Goal: Information Seeking & Learning: Learn about a topic

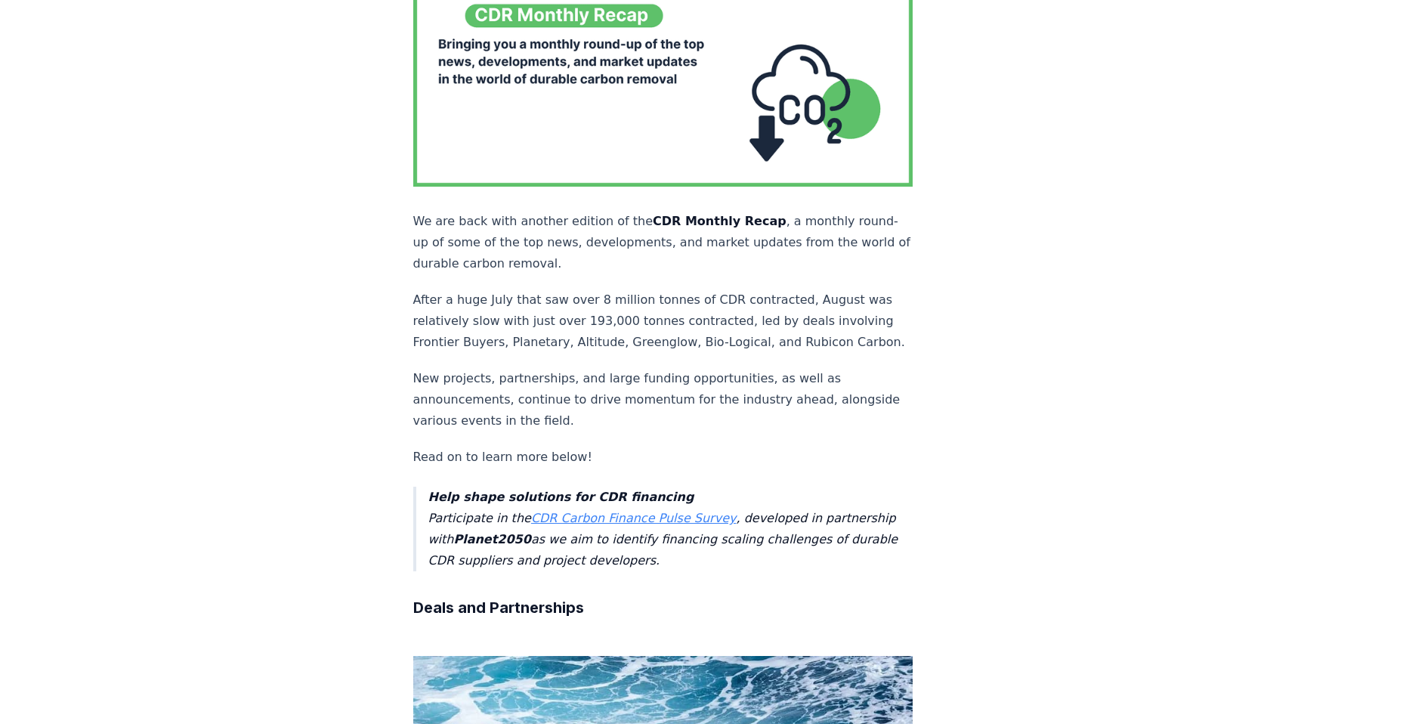
scroll to position [76, 0]
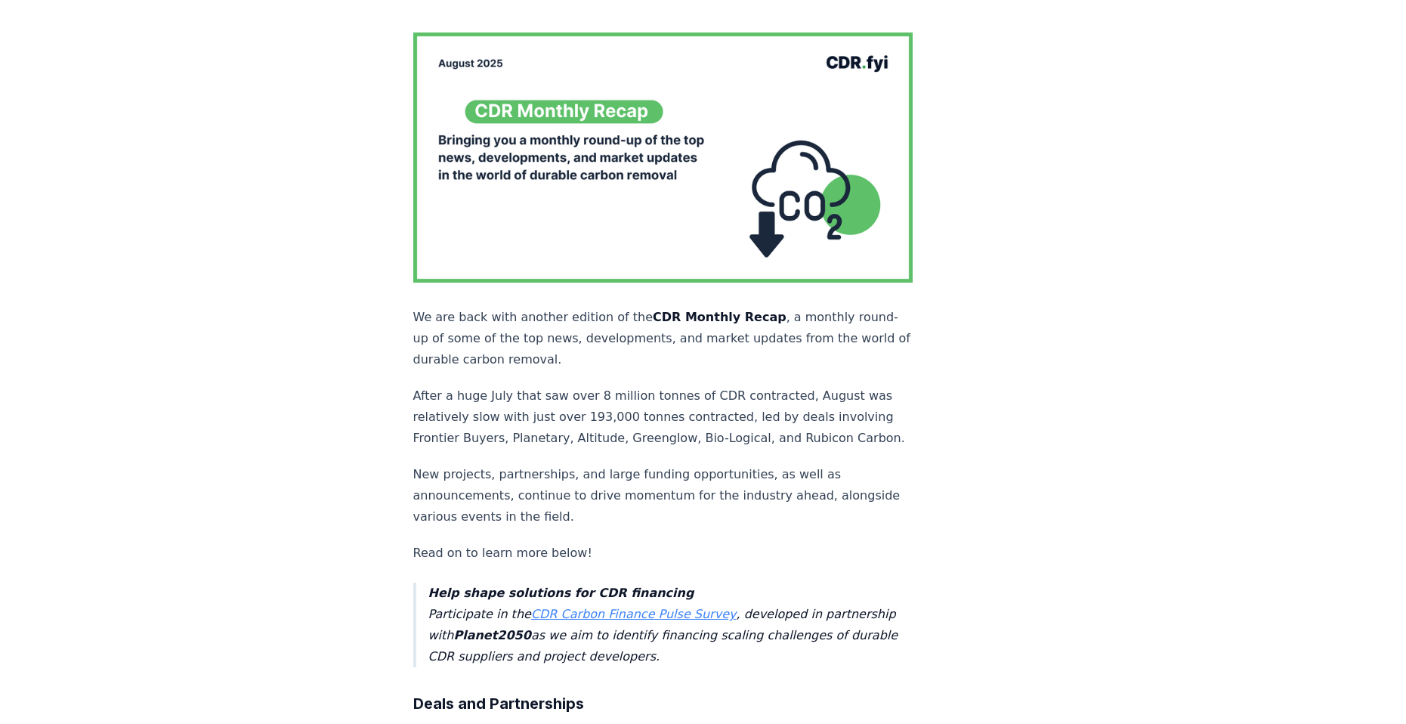
scroll to position [151, 0]
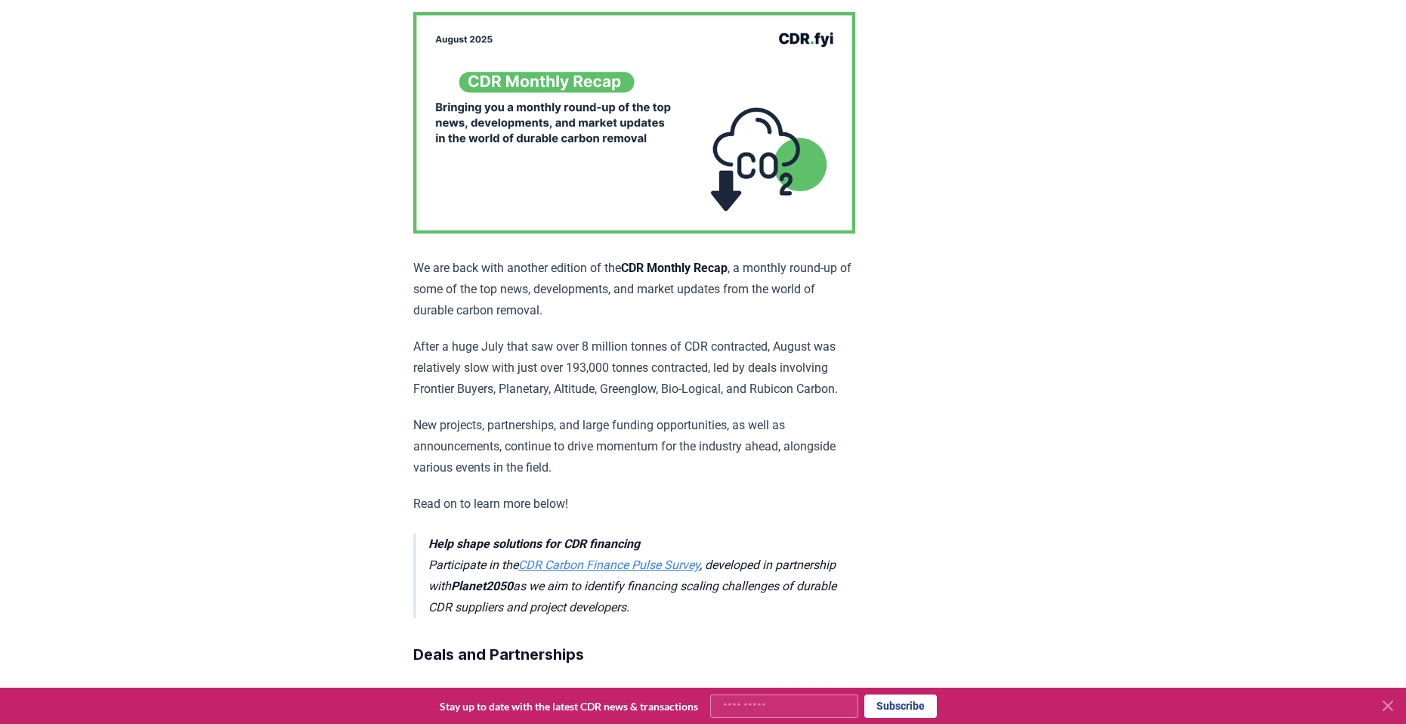
click at [1386, 713] on icon at bounding box center [1388, 705] width 18 height 18
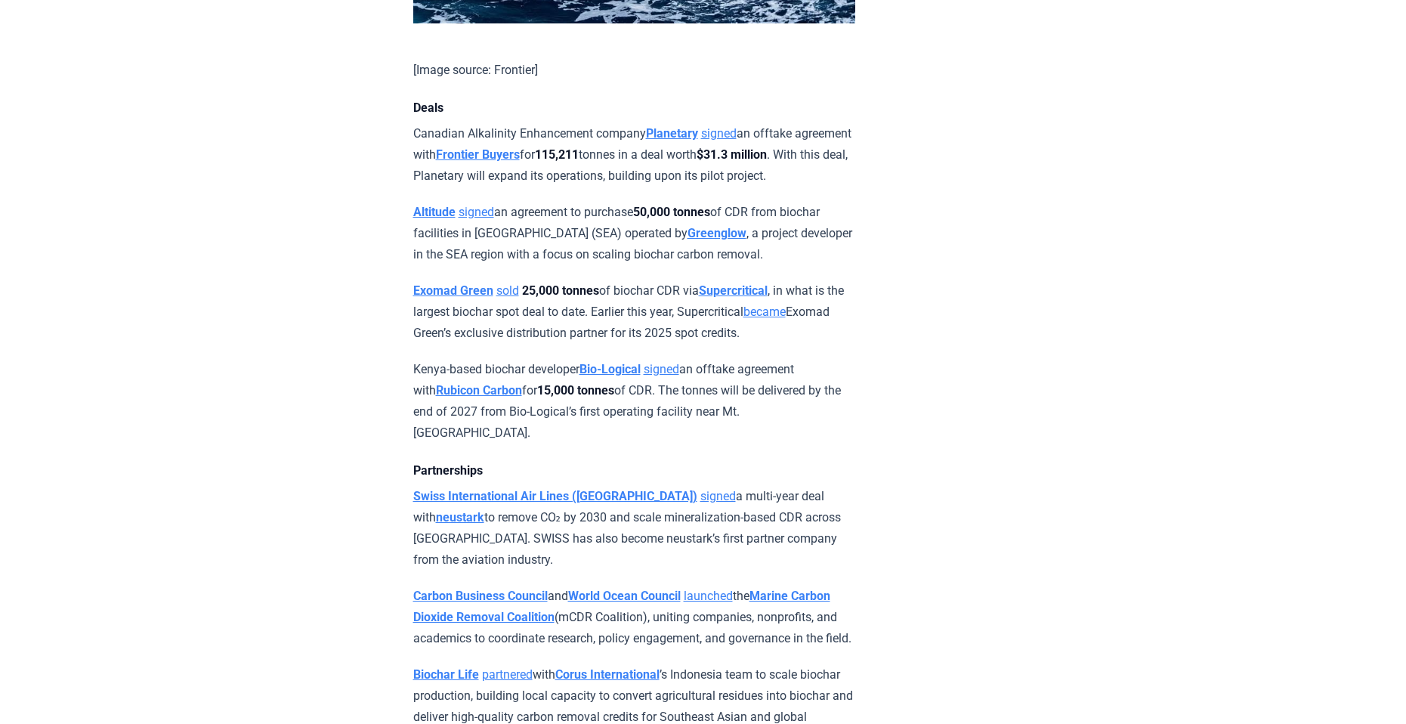
scroll to position [1133, 0]
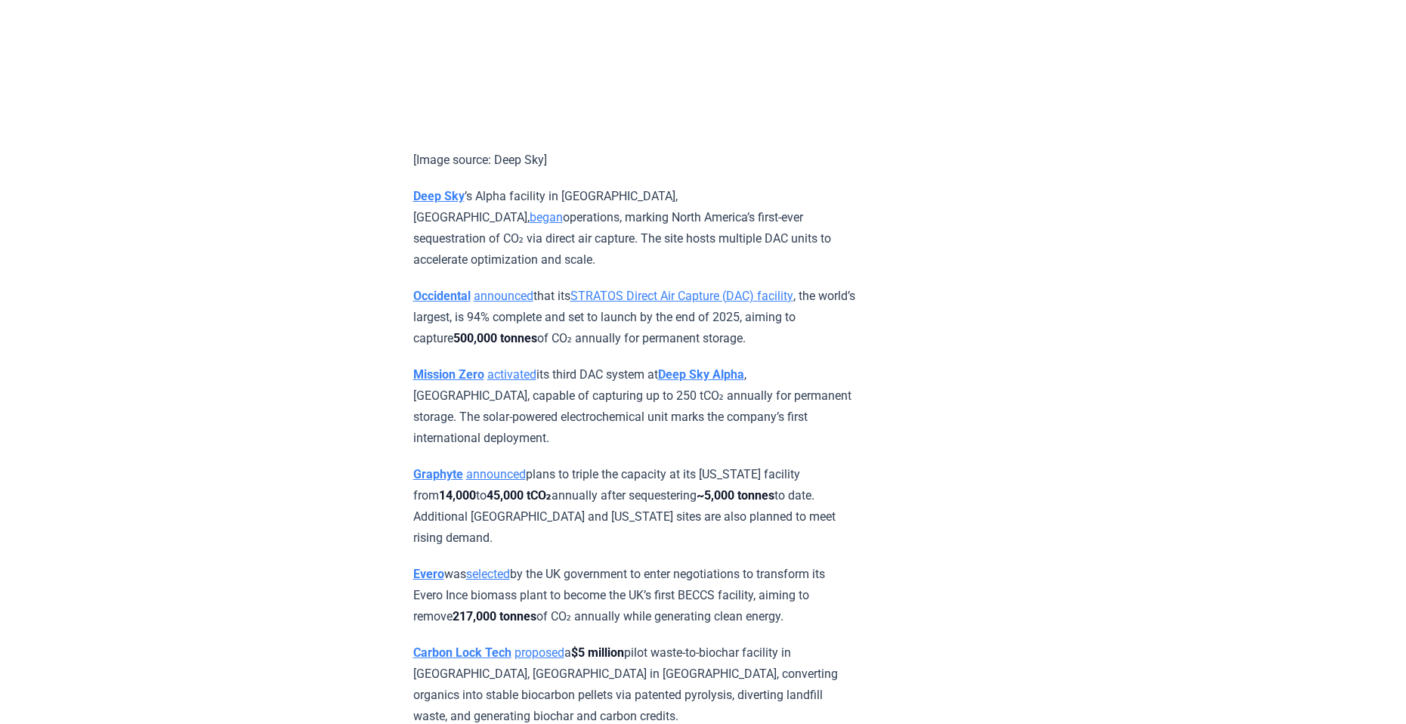
scroll to position [2493, 0]
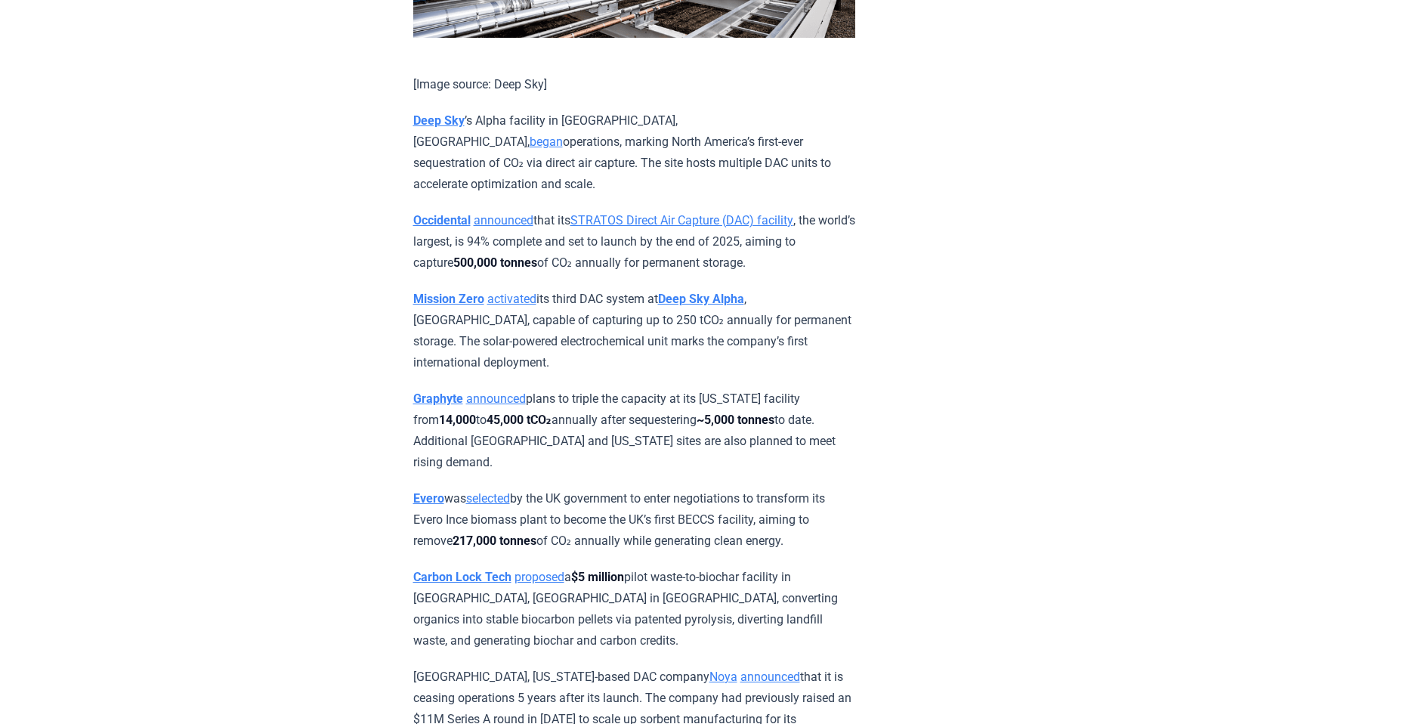
scroll to position [2568, 0]
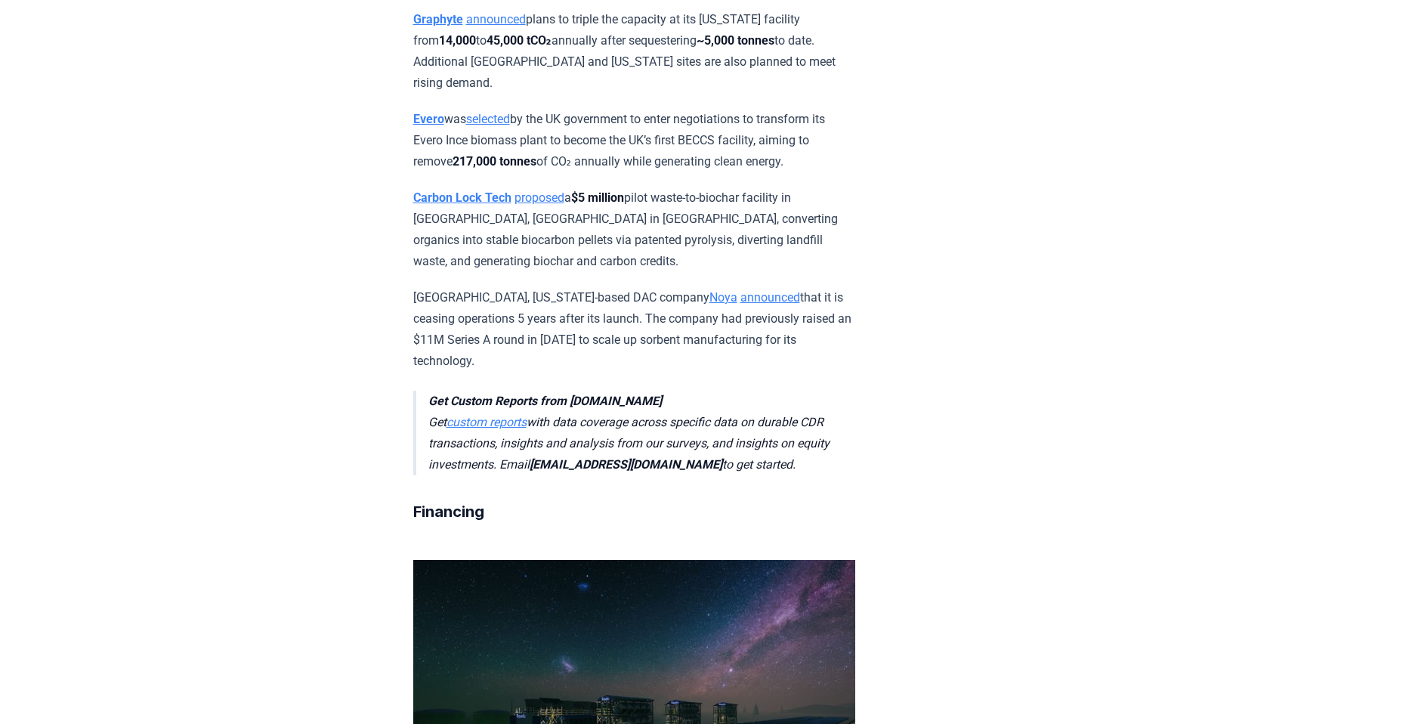
scroll to position [2946, 0]
